Goal: Navigation & Orientation: Find specific page/section

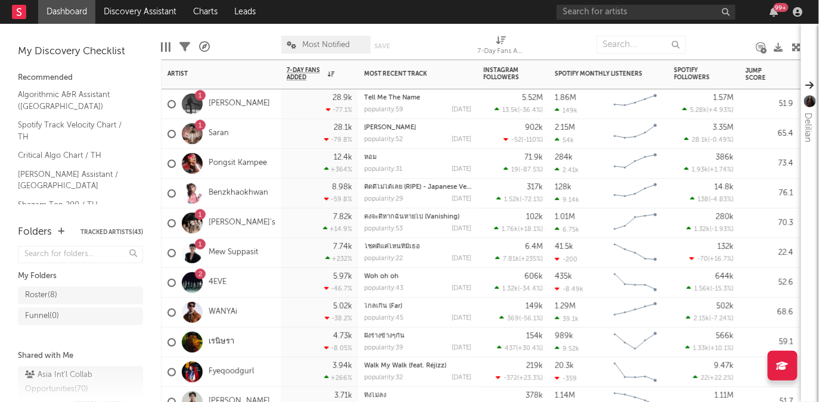
click at [202, 95] on div "1" at bounding box center [200, 95] width 11 height 11
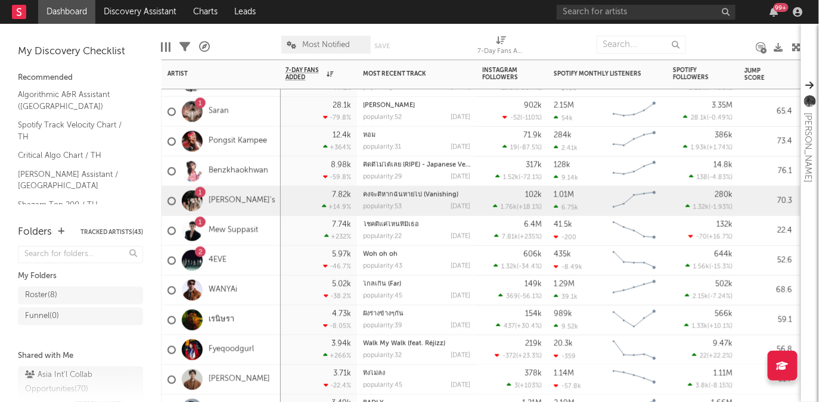
click at [200, 193] on div "1" at bounding box center [200, 193] width 4 height 0
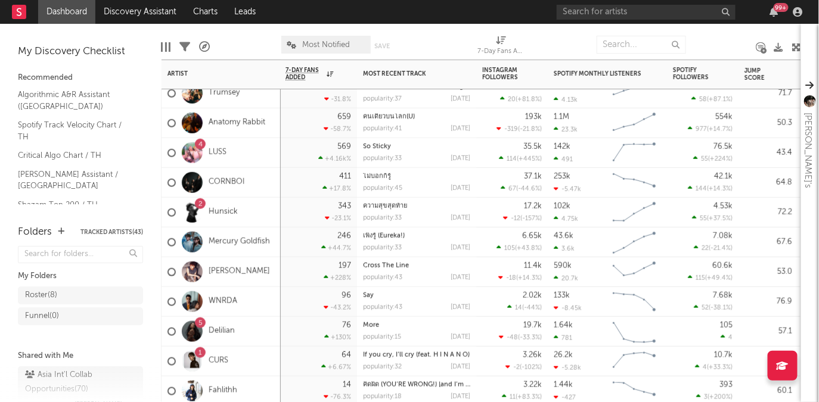
click at [201, 324] on div "5" at bounding box center [200, 324] width 4 height 0
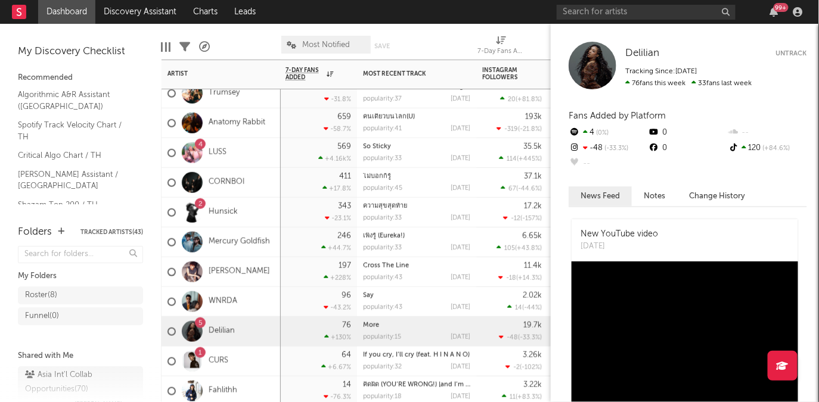
scroll to position [822, 0]
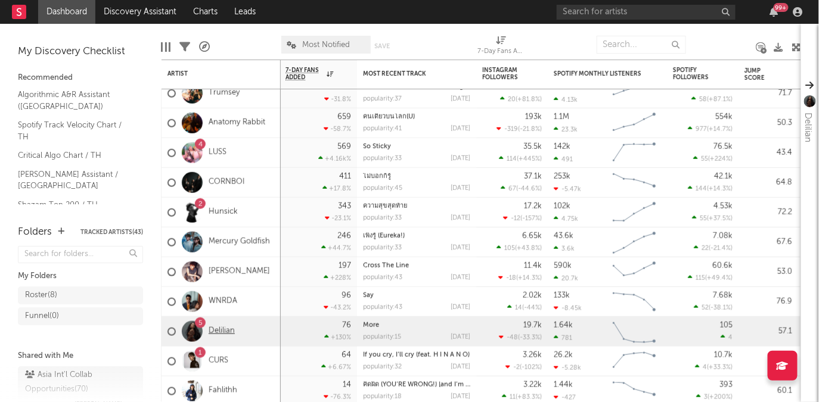
click at [220, 328] on link "Delilian" at bounding box center [222, 332] width 26 height 10
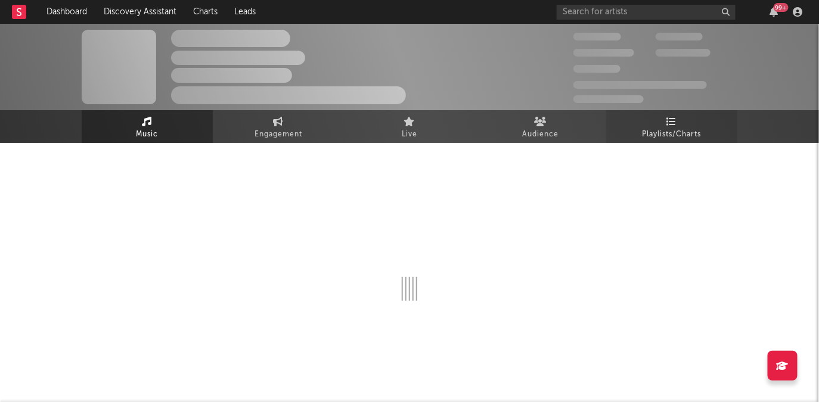
click at [668, 136] on span "Playlists/Charts" at bounding box center [671, 135] width 59 height 14
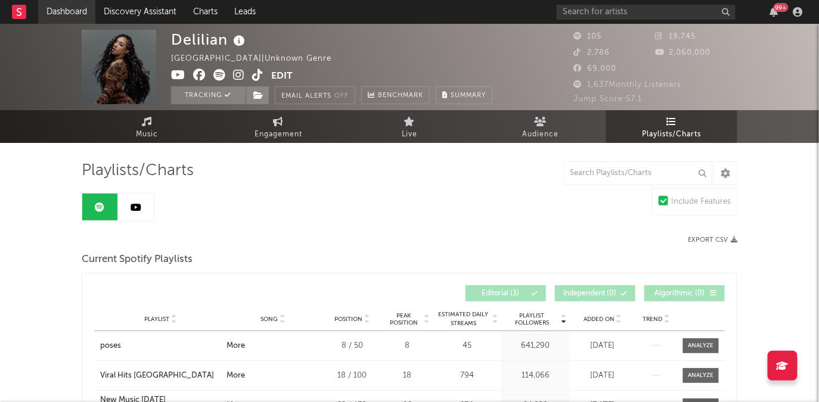
click at [71, 20] on link "Dashboard" at bounding box center [66, 12] width 57 height 24
